Goal: Check status: Check status

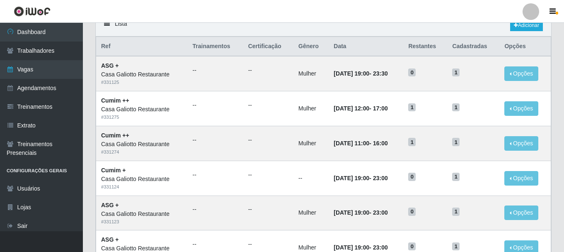
scroll to position [83, 0]
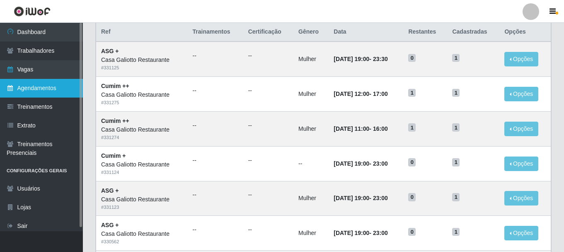
click at [44, 88] on link "Agendamentos" at bounding box center [41, 88] width 83 height 19
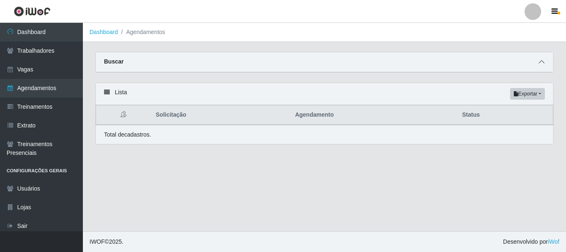
click at [544, 65] on icon at bounding box center [542, 62] width 6 height 6
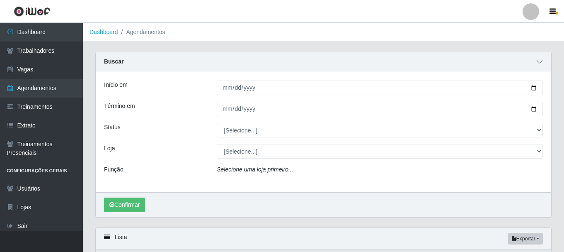
click at [541, 62] on icon at bounding box center [540, 62] width 6 height 6
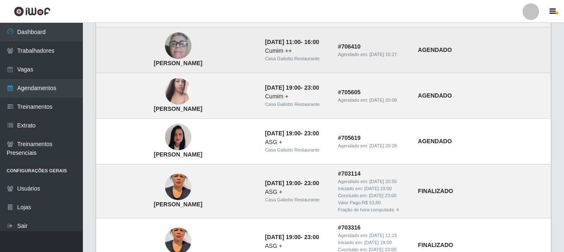
scroll to position [249, 0]
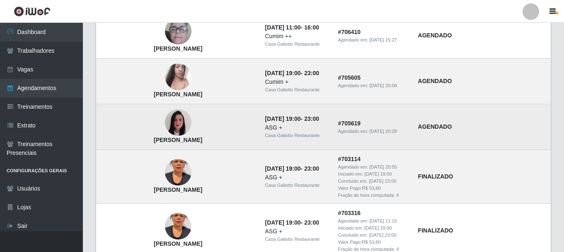
click at [167, 126] on img at bounding box center [178, 122] width 27 height 35
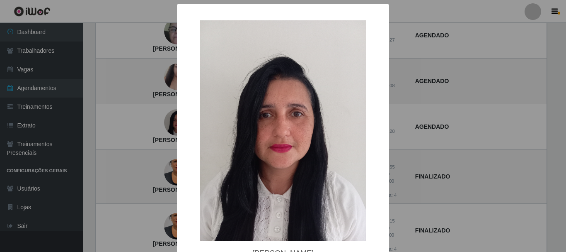
click at [143, 106] on div "× [PERSON_NAME] OK Cancel" at bounding box center [283, 126] width 566 height 252
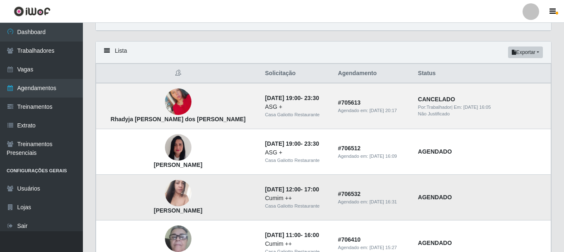
scroll to position [0, 0]
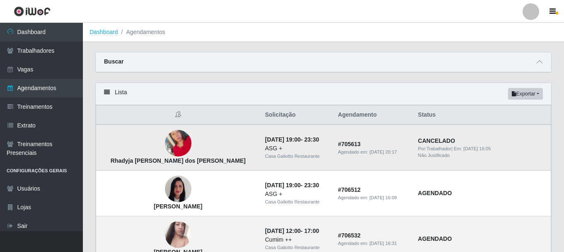
click at [165, 139] on img at bounding box center [178, 143] width 27 height 47
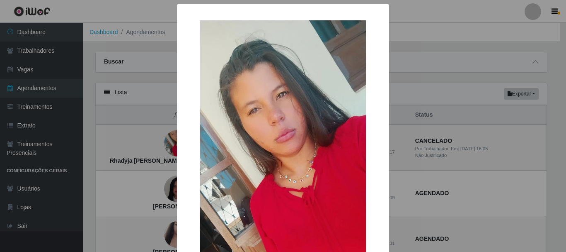
click at [150, 109] on div "× Rhadyja [PERSON_NAME] dos [PERSON_NAME] OK Cancel" at bounding box center [283, 126] width 566 height 252
